Goal: Check status: Check status

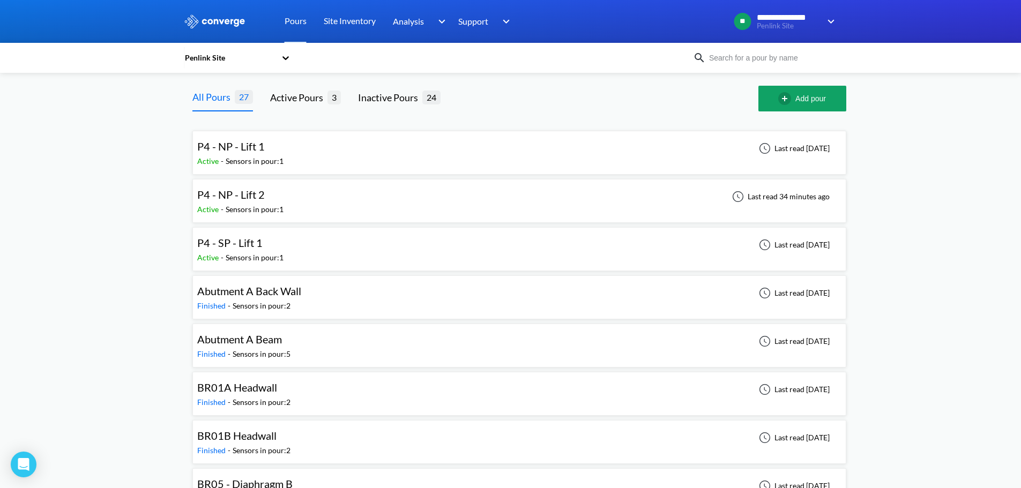
click at [304, 146] on div "P4 - NP - Lift 1 Active - Sensors in pour: 1 Last read [DATE]" at bounding box center [519, 153] width 644 height 34
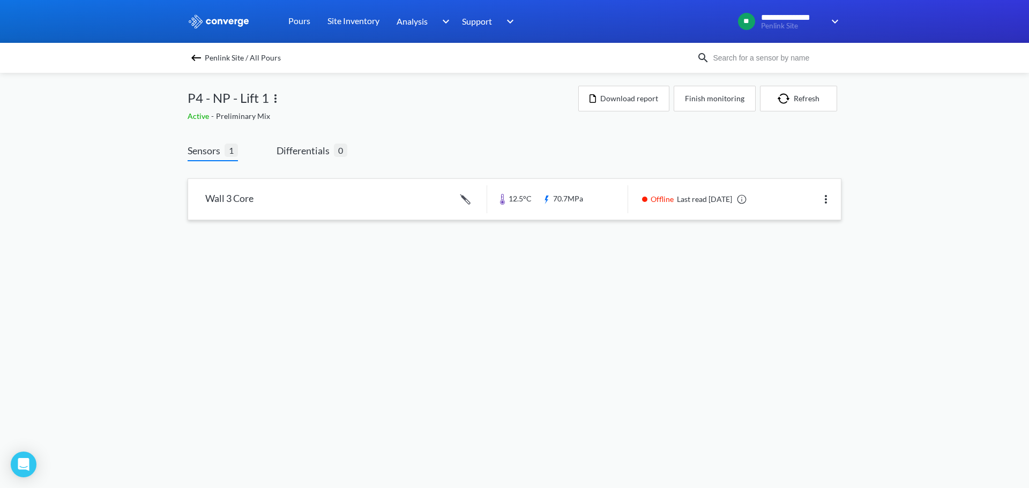
click at [242, 197] on link at bounding box center [514, 199] width 653 height 41
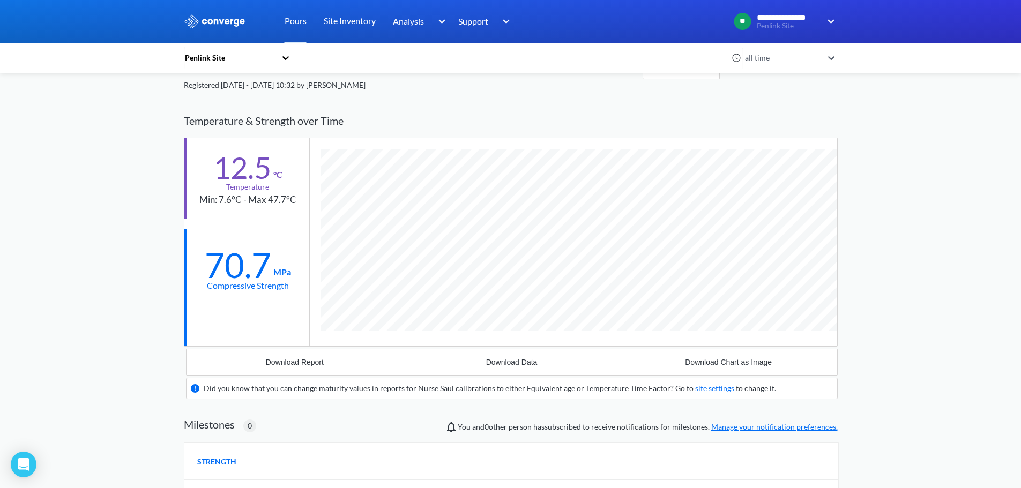
scroll to position [9, 0]
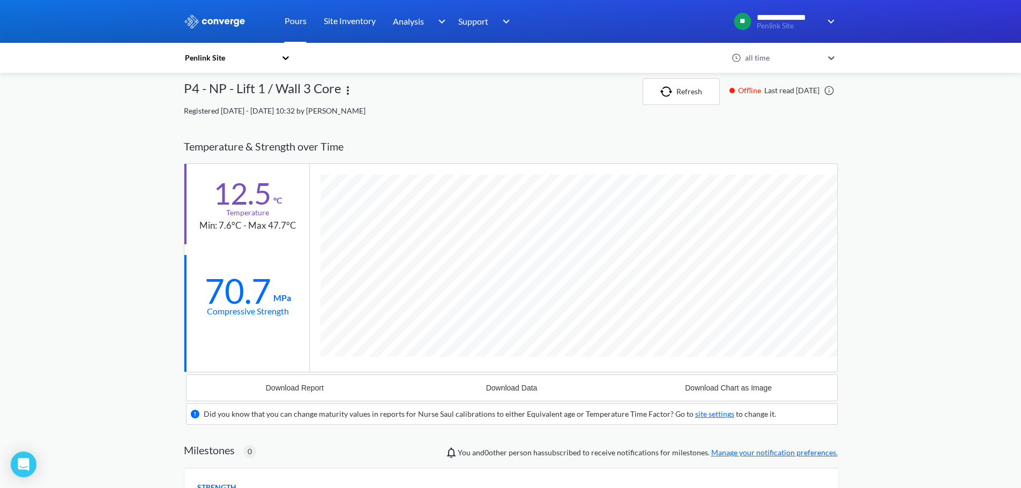
click at [294, 23] on link "Pours" at bounding box center [296, 21] width 22 height 43
